Goal: Task Accomplishment & Management: Manage account settings

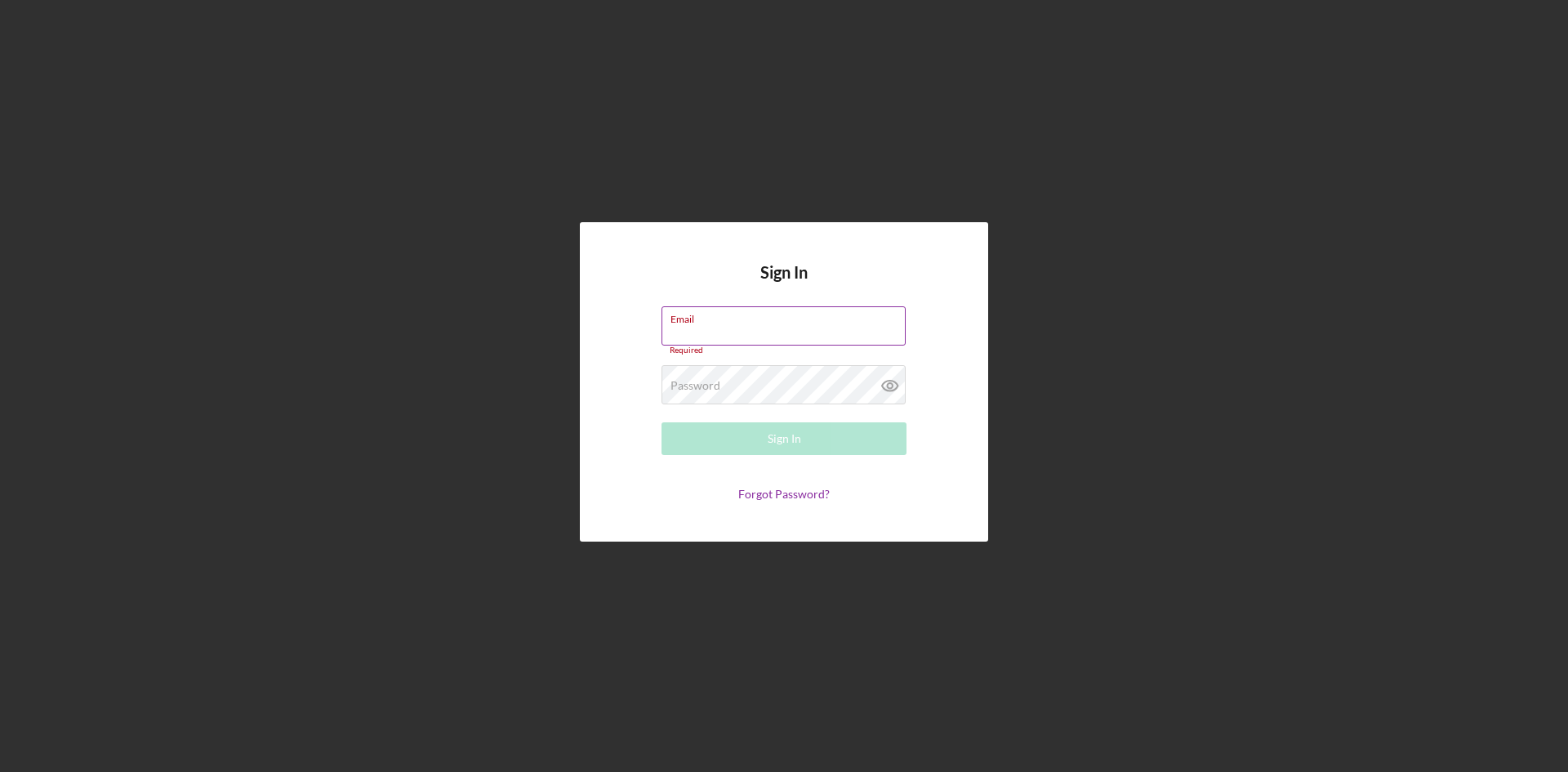
click at [757, 326] on div "Email Required" at bounding box center [784, 331] width 245 height 49
type input "[EMAIL_ADDRESS][DOMAIN_NAME]"
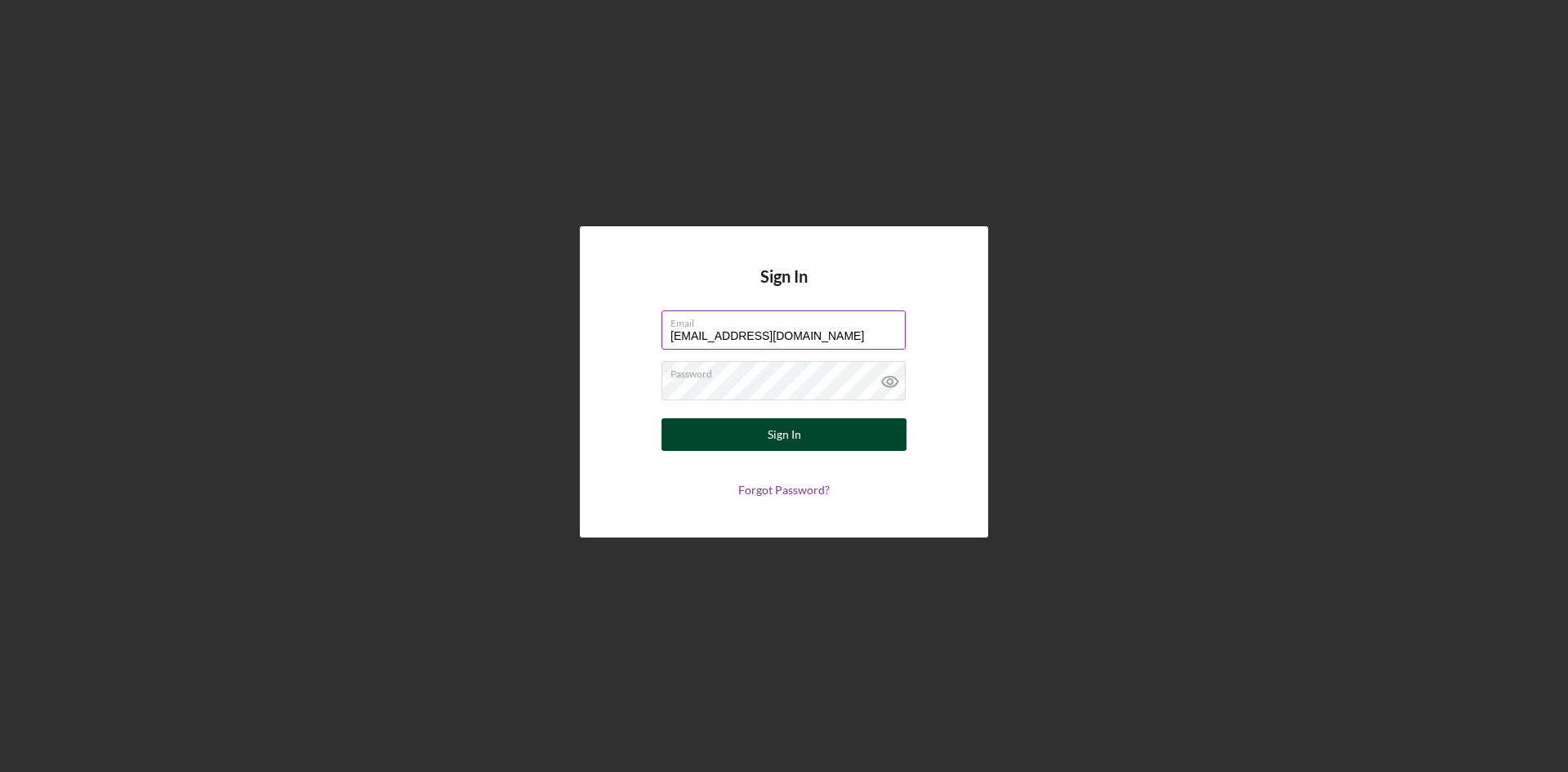
click at [791, 433] on div "Sign In" at bounding box center [784, 435] width 34 height 33
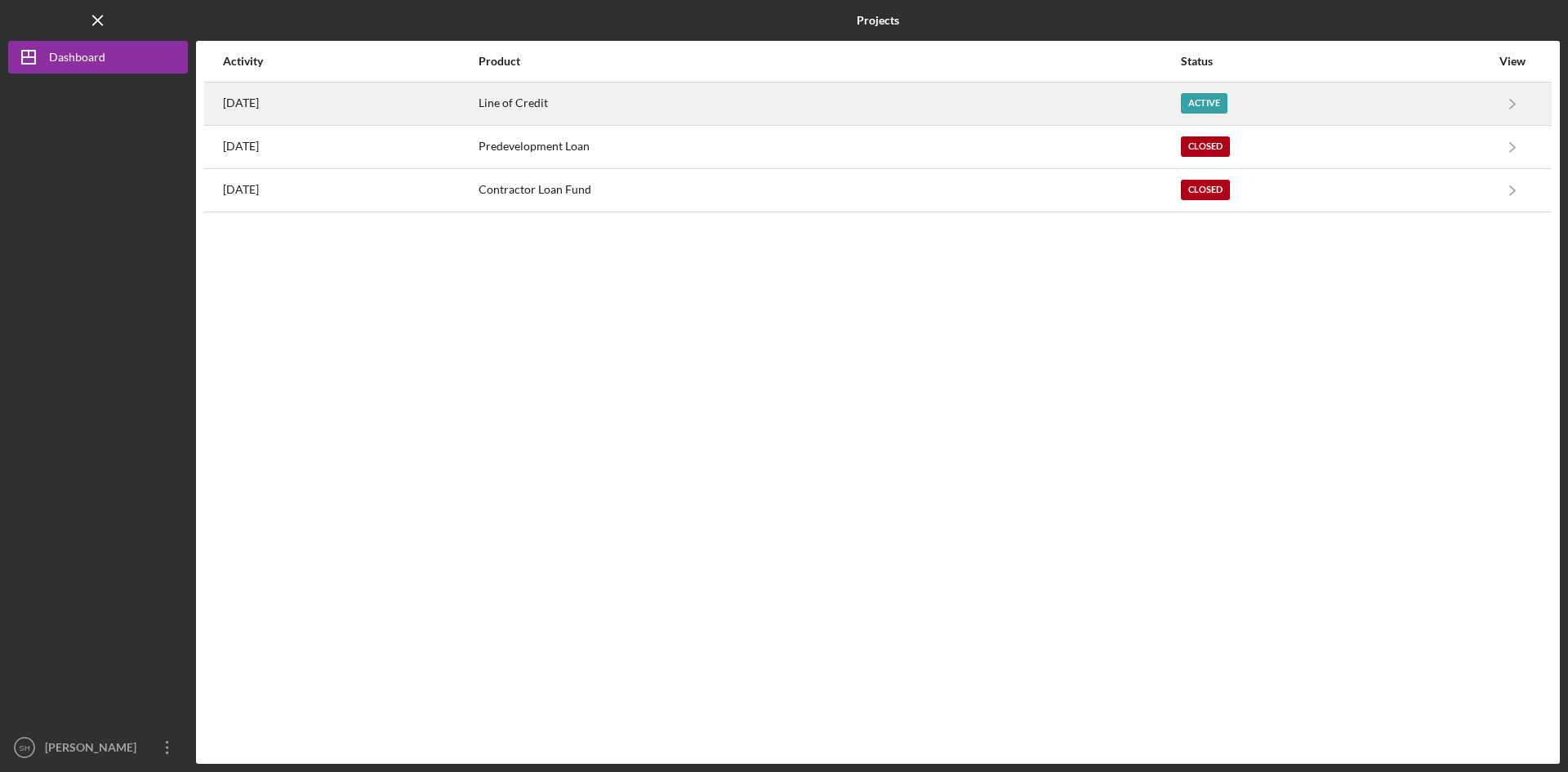
click at [236, 98] on time "[DATE]" at bounding box center [241, 103] width 36 height 13
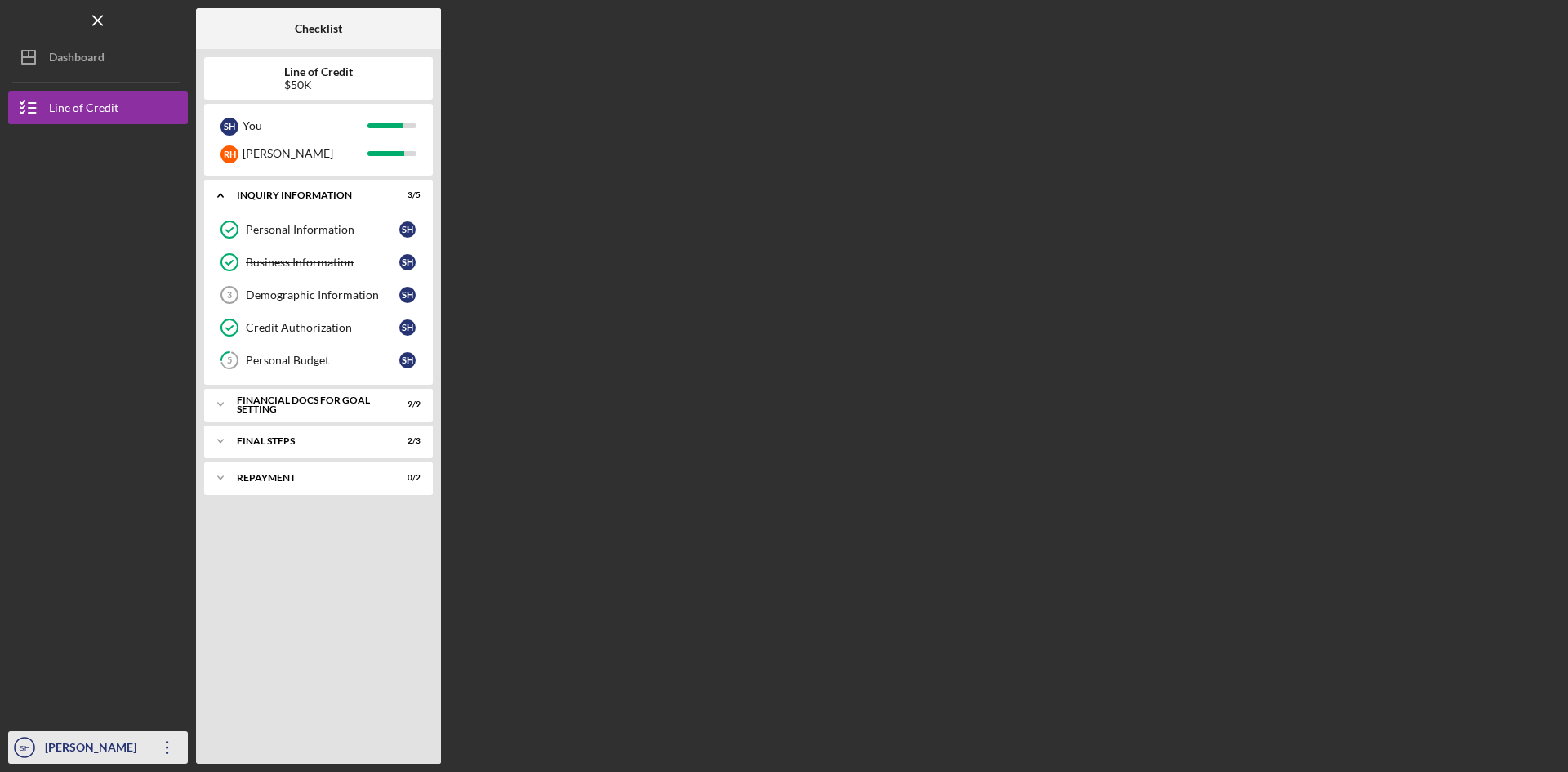
click at [138, 743] on div "[PERSON_NAME]" at bounding box center [94, 749] width 107 height 36
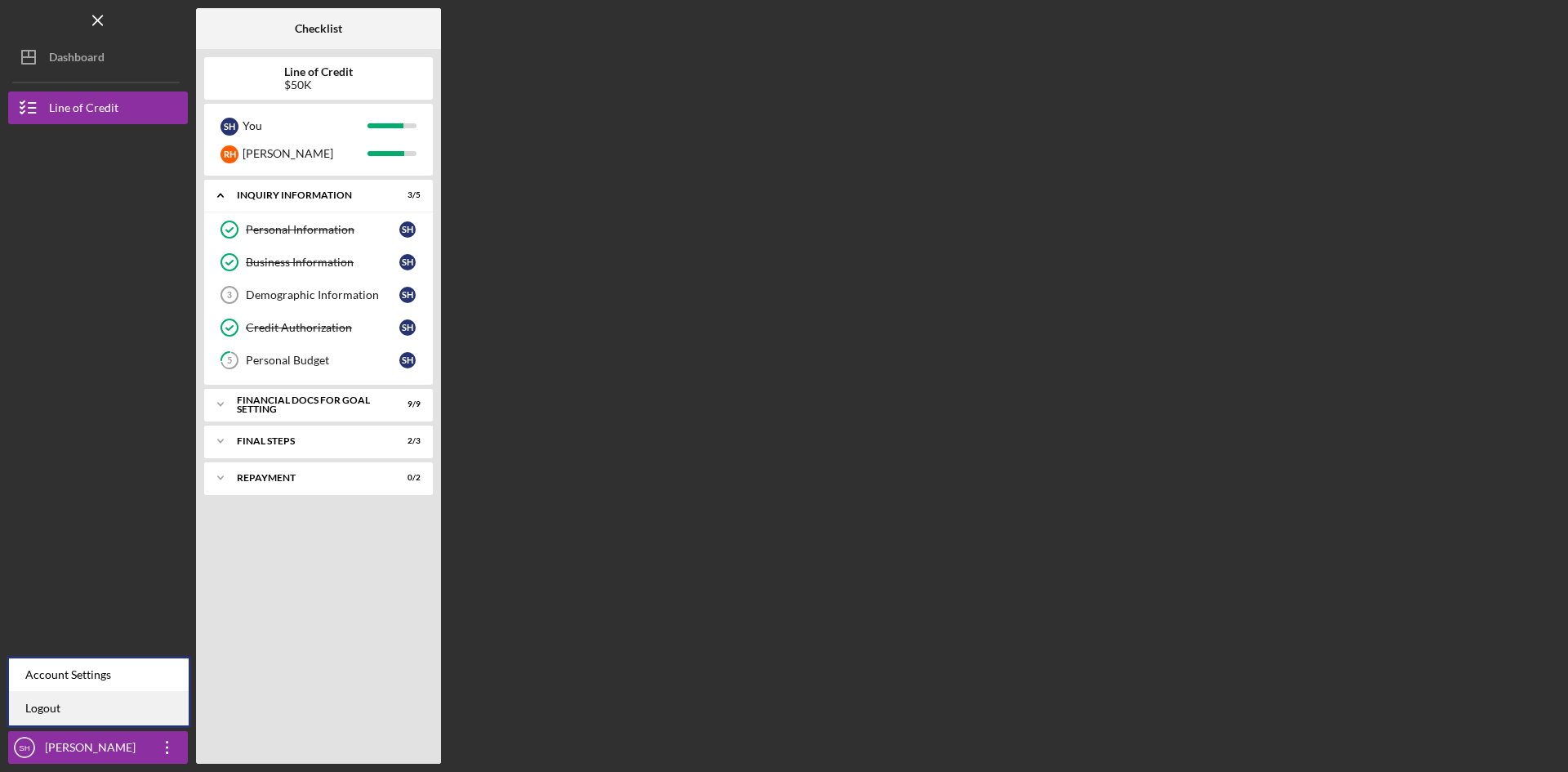
click at [65, 706] on link "Logout" at bounding box center [98, 708] width 179 height 34
